Goal: Communication & Community: Answer question/provide support

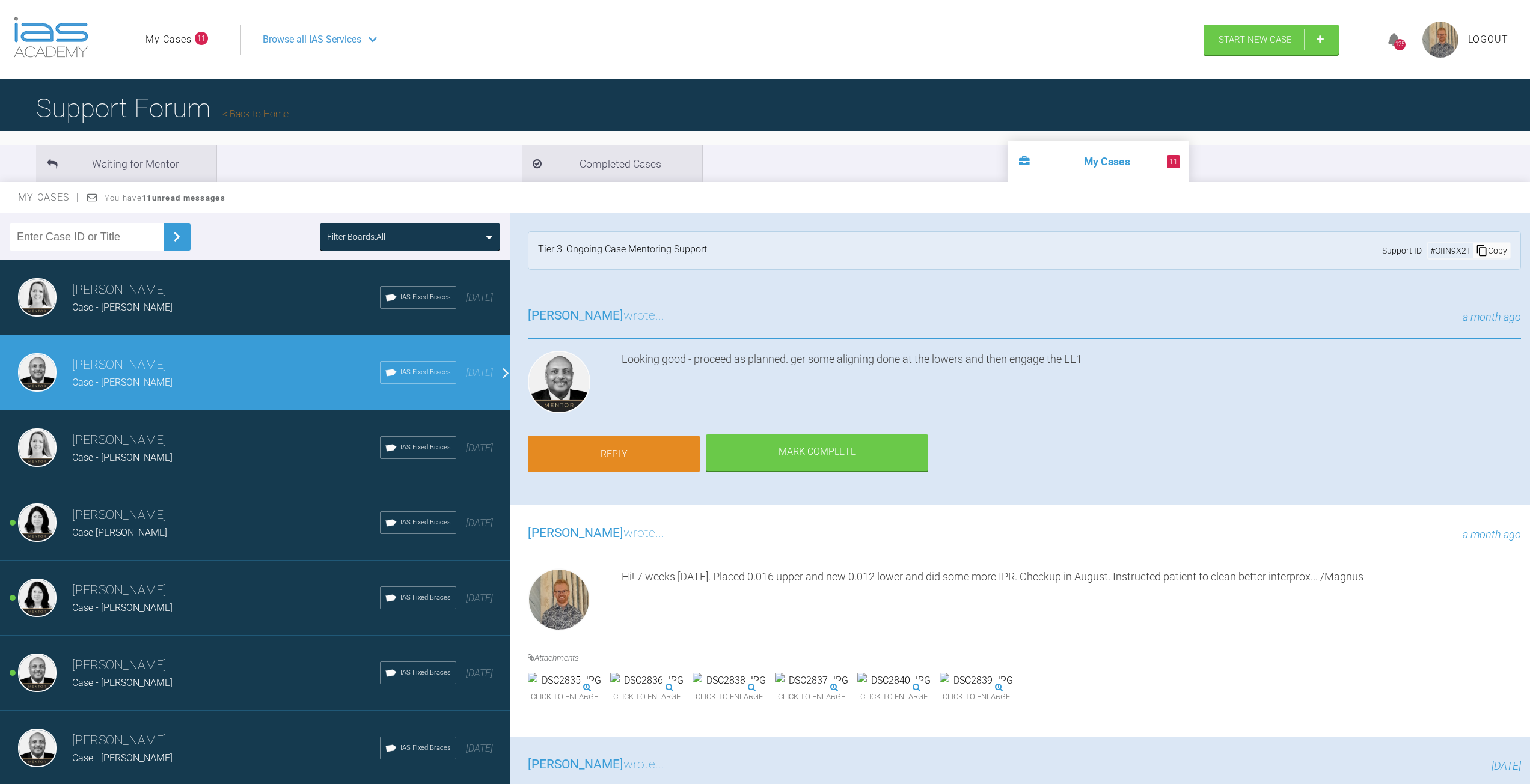
click at [608, 453] on link "Reply" at bounding box center [614, 455] width 172 height 37
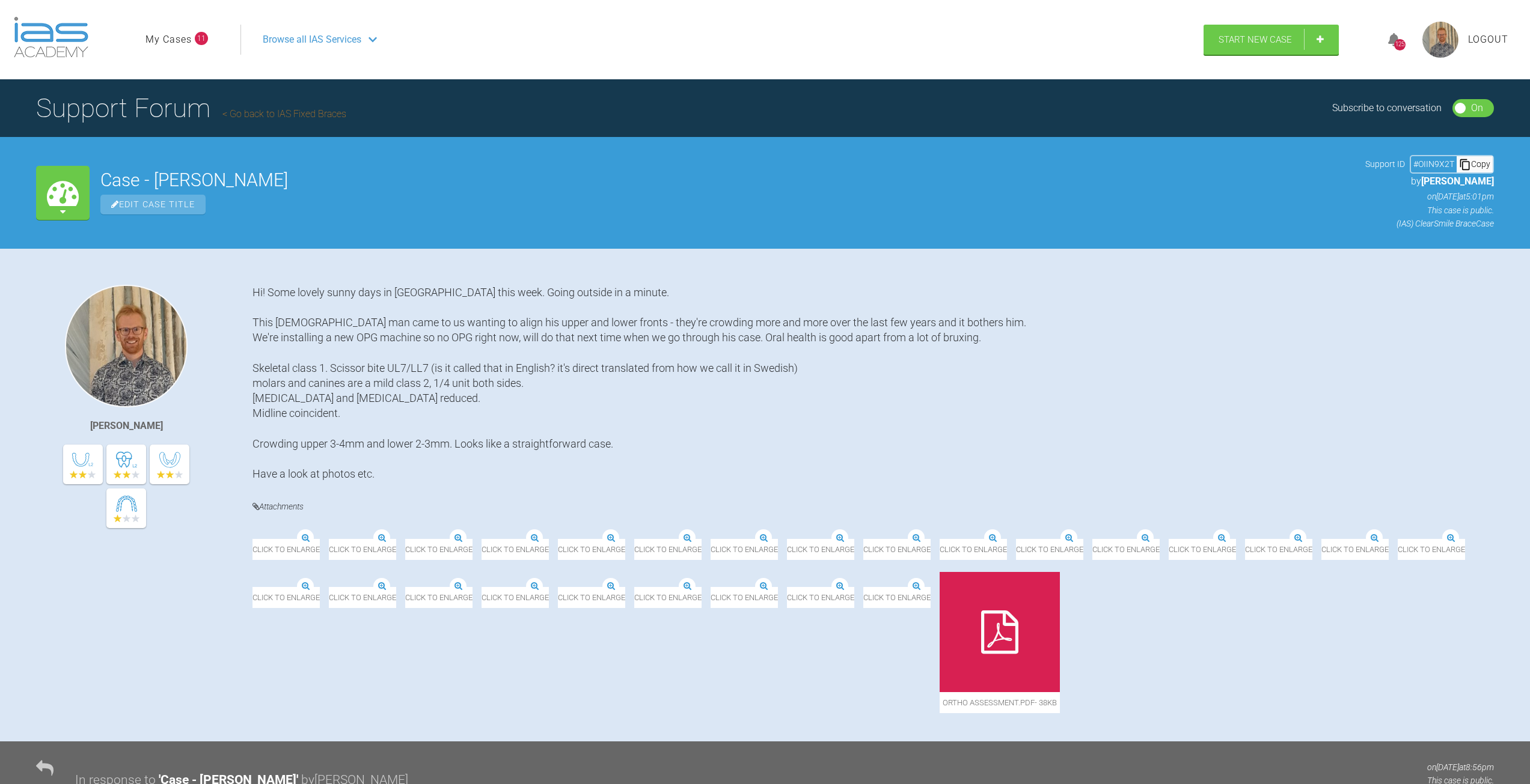
scroll to position [5728, 0]
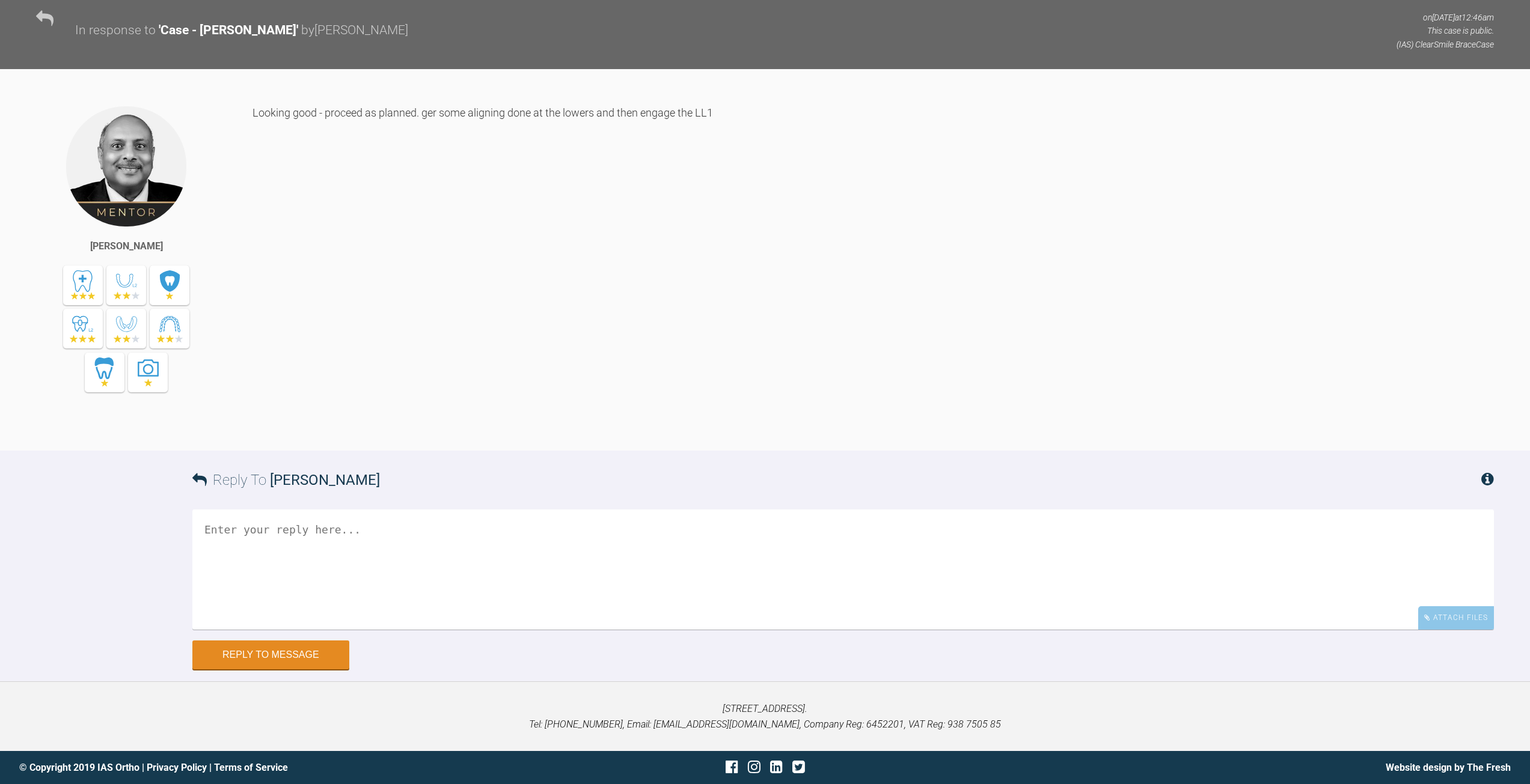
click at [337, 539] on textarea at bounding box center [843, 569] width 1302 height 120
click at [268, 548] on textarea "Hi! First wokring day after vacation!" at bounding box center [843, 570] width 1302 height 120
click at [426, 542] on textarea "Hi! First working day after vacation!" at bounding box center [843, 570] width 1302 height 120
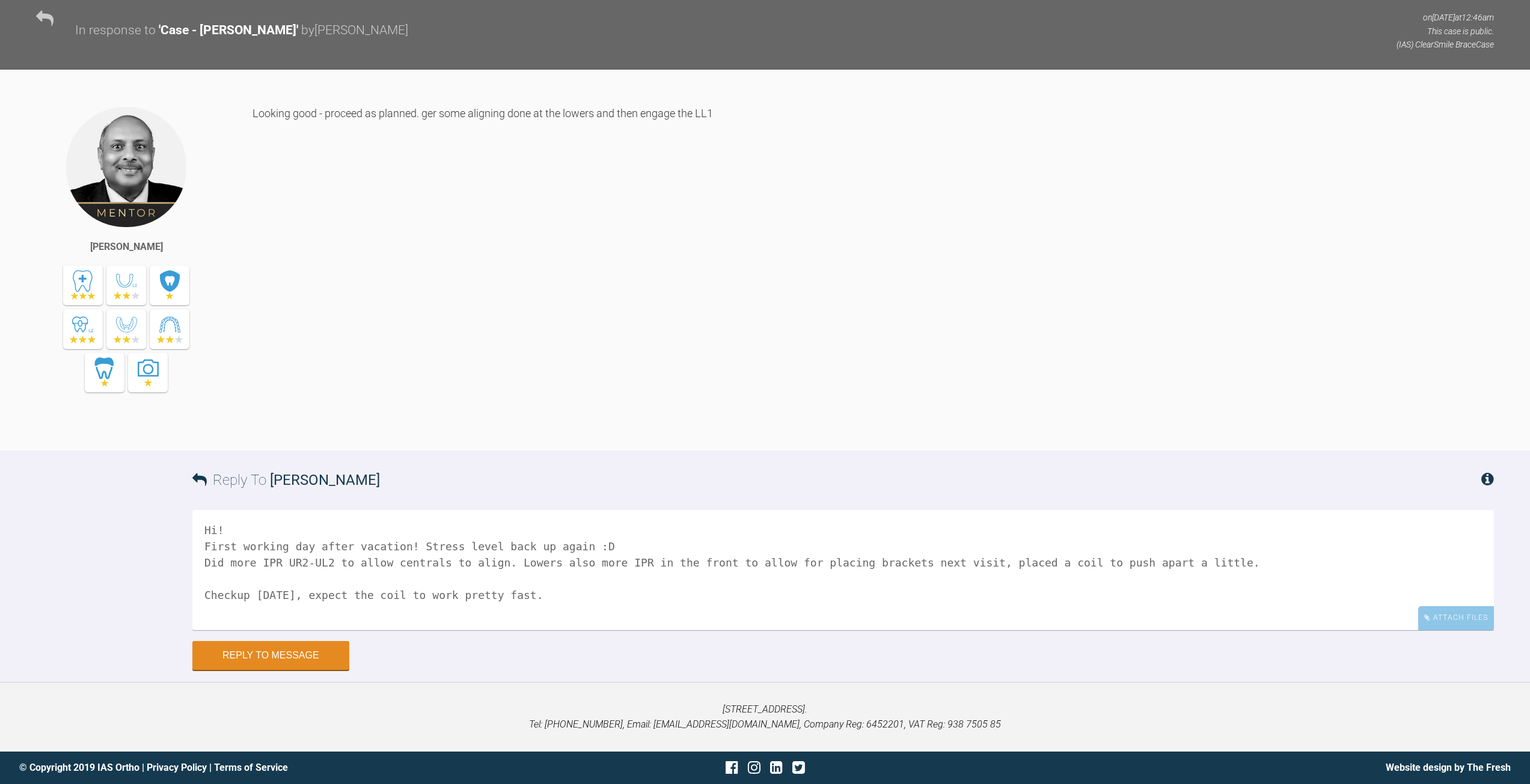
scroll to position [4, 0]
type textarea "Hi! First working day after vacation! Stress level back up again :D Did more IP…"
click at [1482, 620] on div "Attach Files" at bounding box center [1457, 618] width 76 height 23
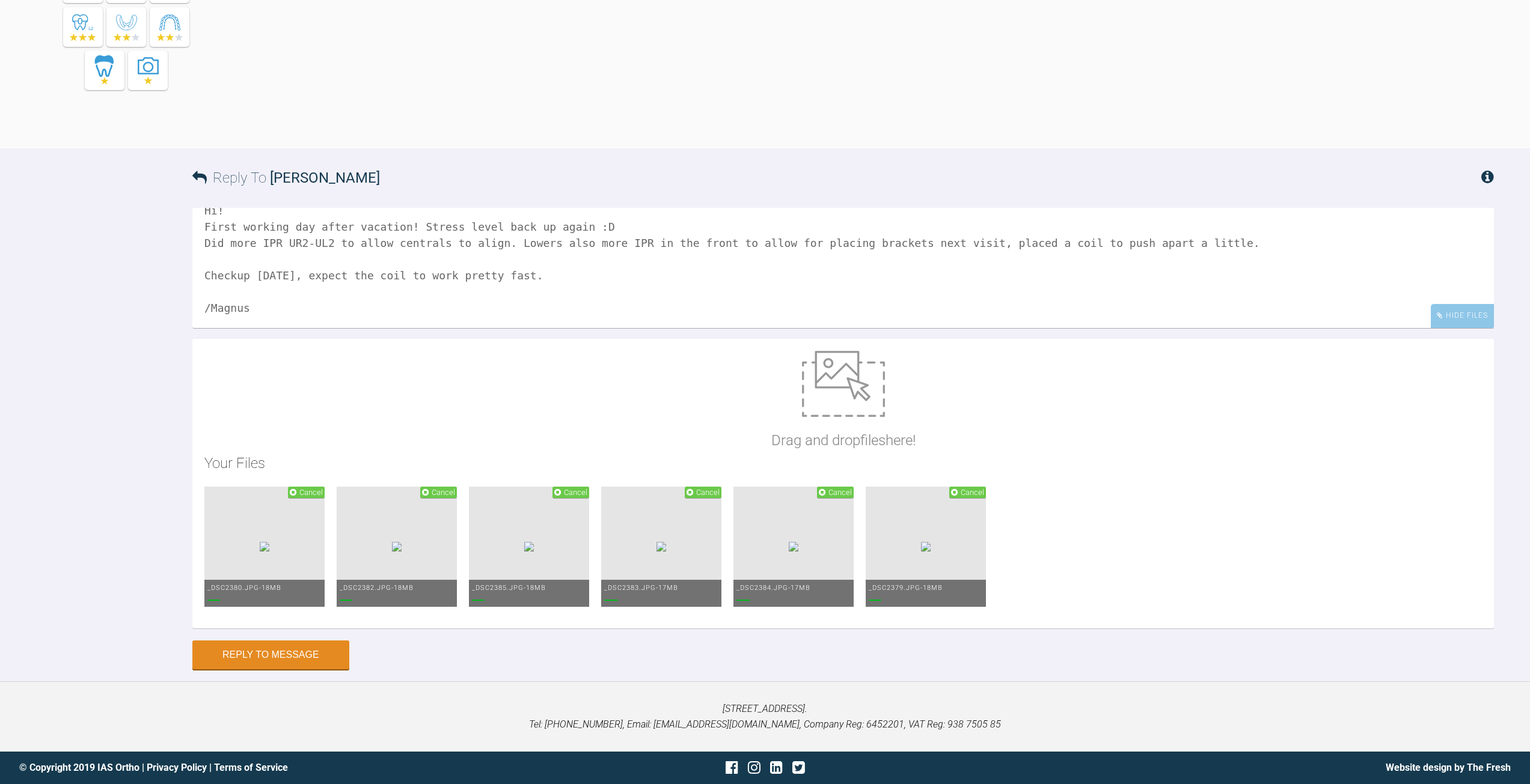
scroll to position [6029, 0]
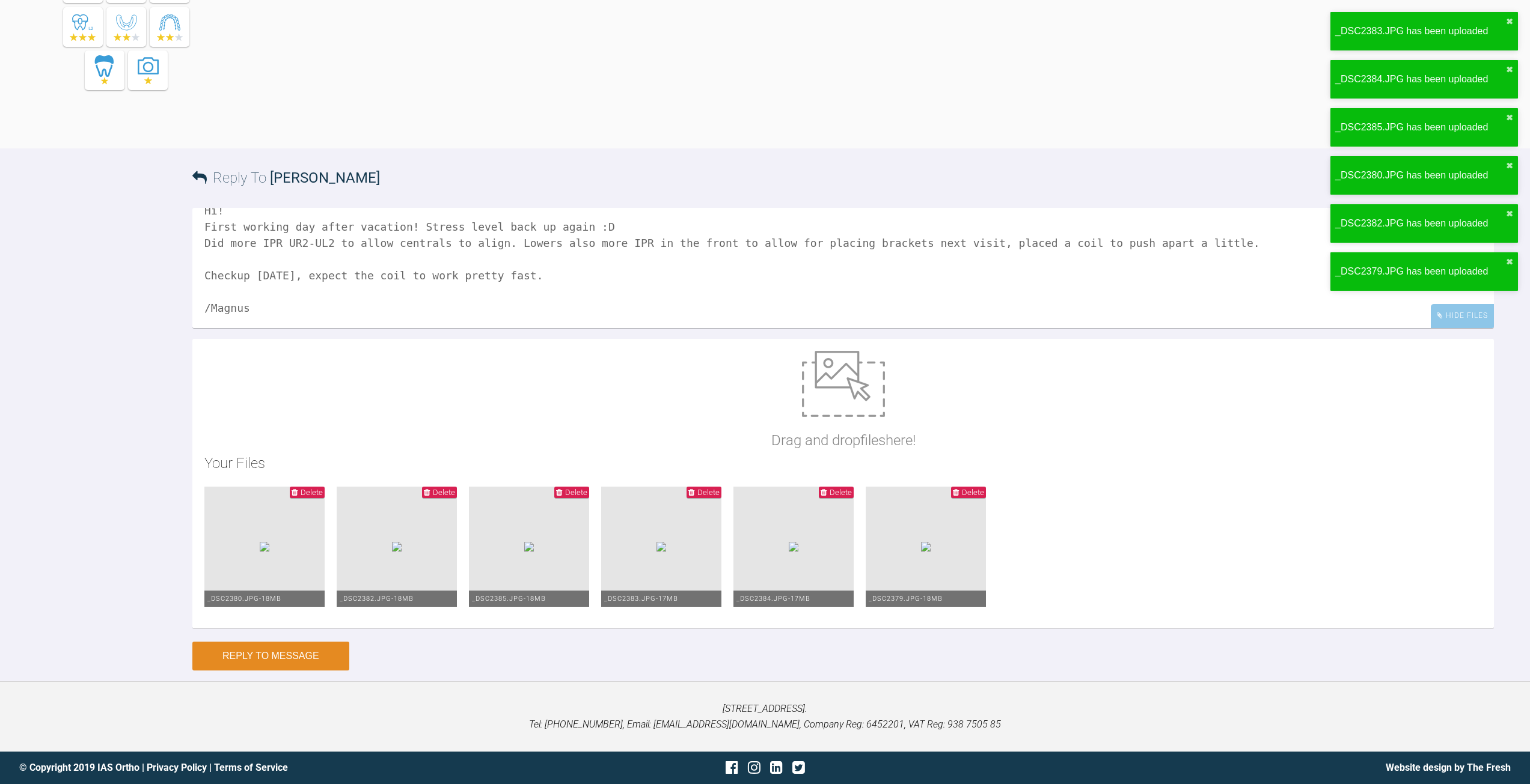
click at [248, 656] on button "Reply to Message" at bounding box center [270, 656] width 157 height 29
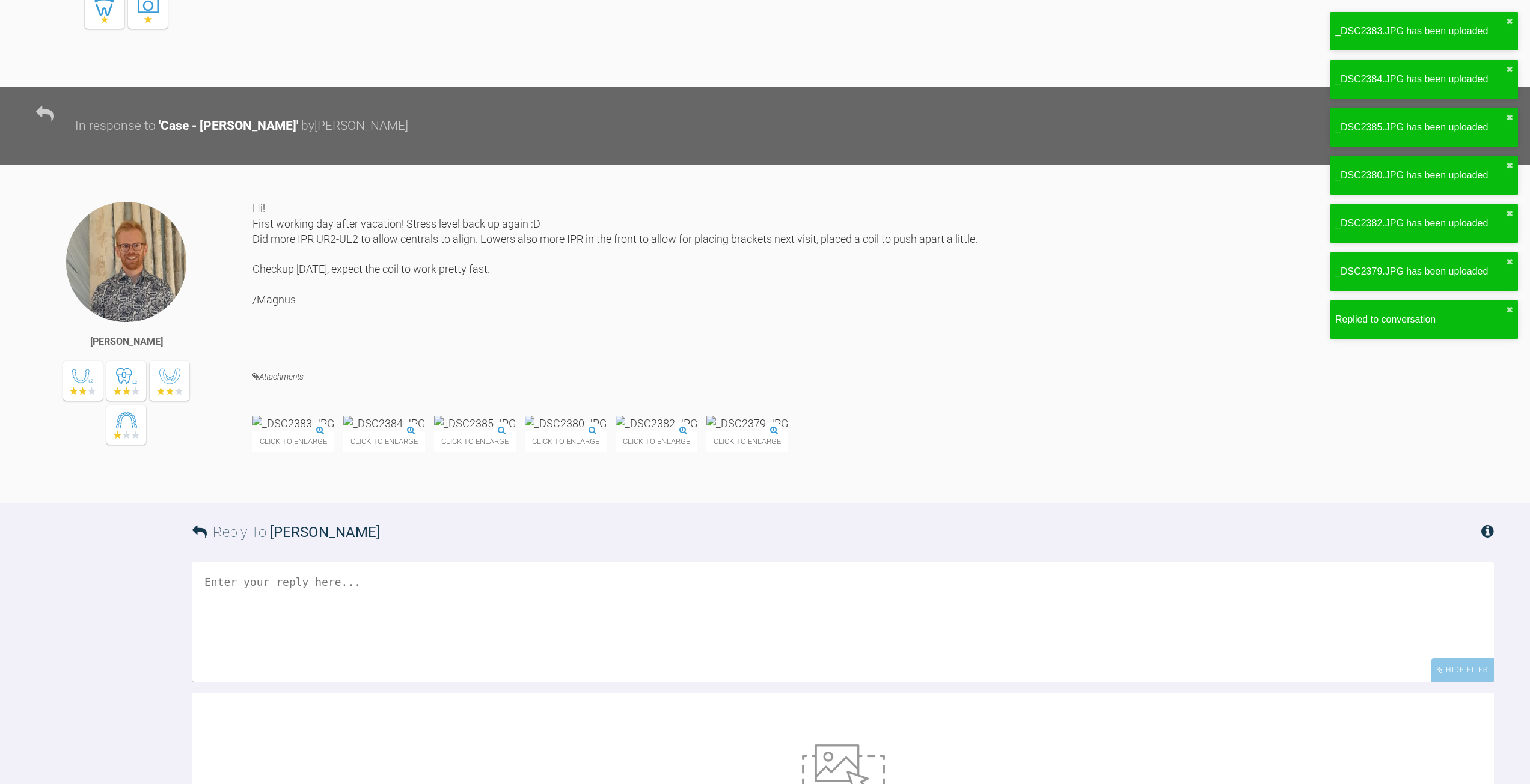
scroll to position [5939, 0]
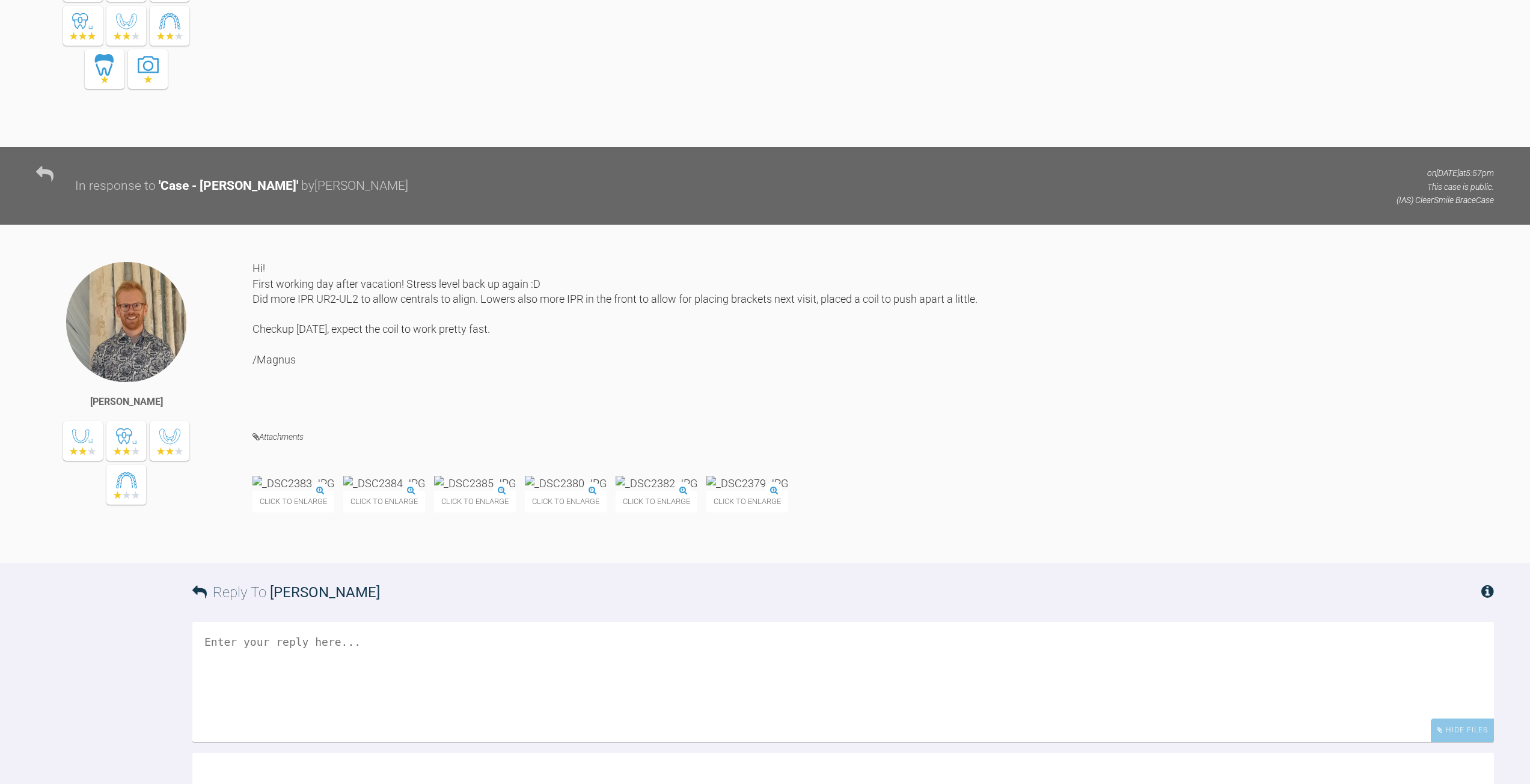
click at [334, 491] on img at bounding box center [293, 483] width 82 height 15
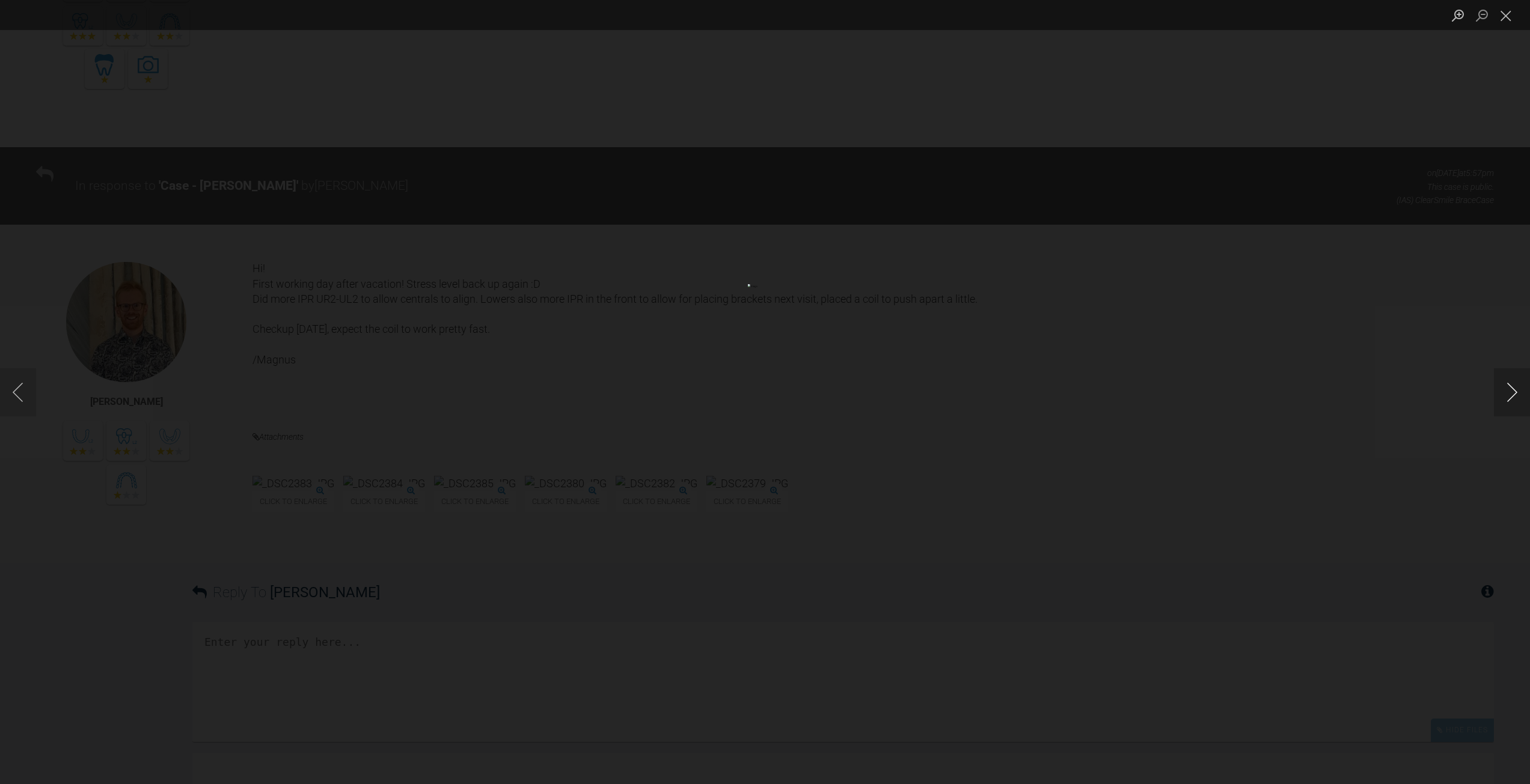
click at [1511, 387] on button "Next image" at bounding box center [1512, 393] width 36 height 48
